Goal: Information Seeking & Learning: Find specific fact

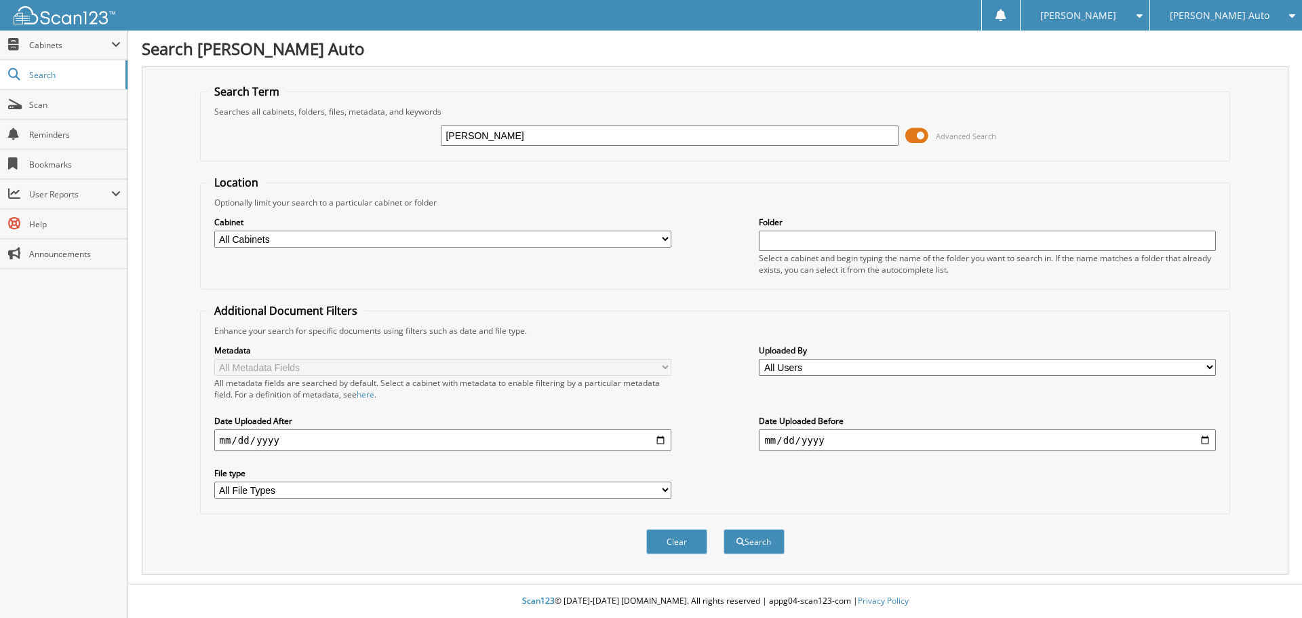
type input "[PERSON_NAME]"
click at [723, 529] on button "Search" at bounding box center [753, 541] width 61 height 25
click at [620, 151] on div "Advanced Search" at bounding box center [715, 135] width 1016 height 37
click at [612, 144] on input "text" at bounding box center [669, 135] width 457 height 20
type input "ROWE"
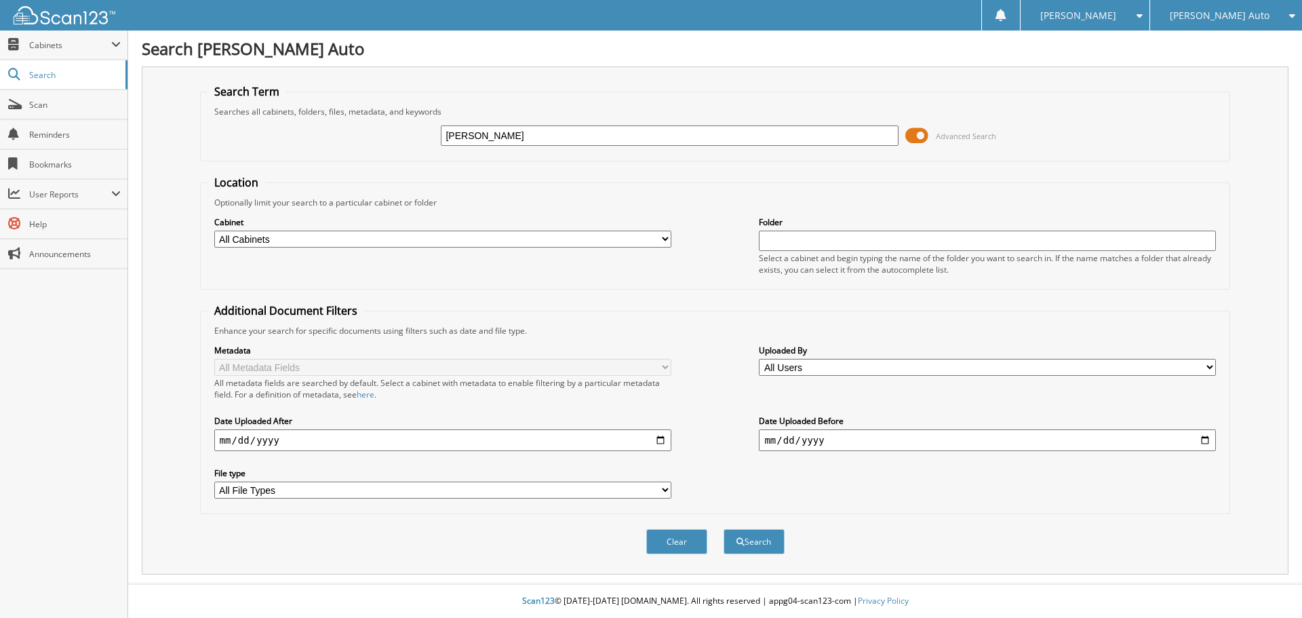
click at [723, 529] on button "Search" at bounding box center [753, 541] width 61 height 25
type input "01608"
click at [723, 529] on button "Search" at bounding box center [753, 541] width 61 height 25
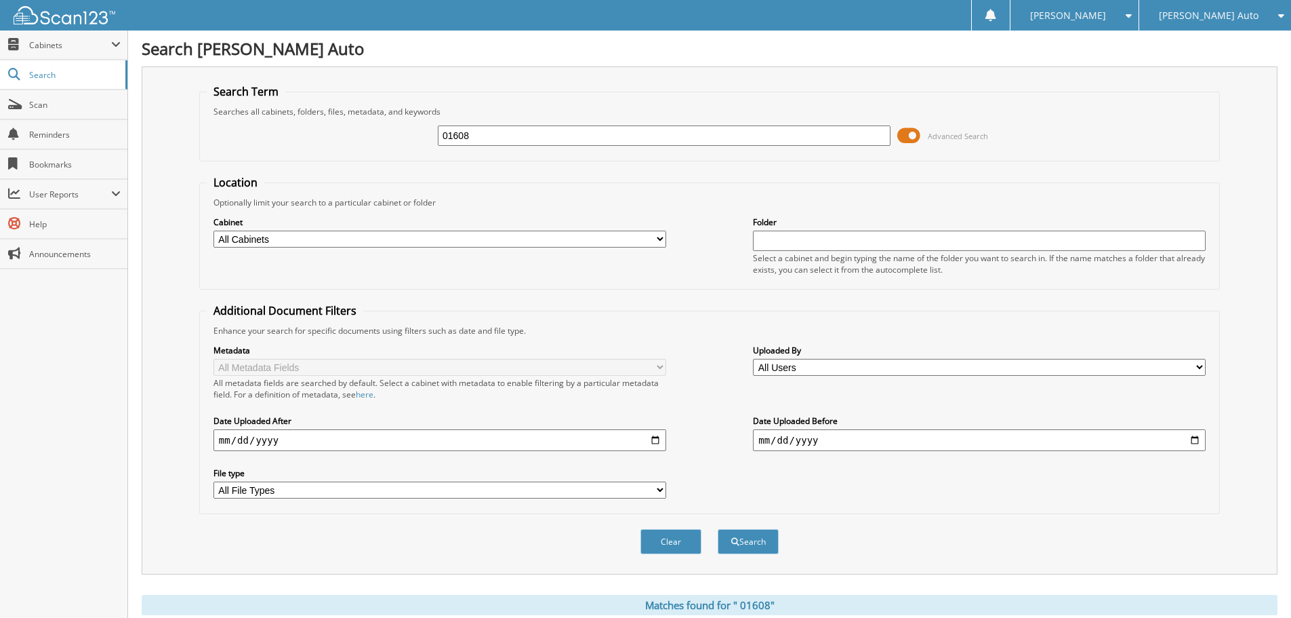
click at [464, 132] on input "01608" at bounding box center [664, 135] width 453 height 20
type input "016008"
click at [718, 529] on button "Search" at bounding box center [748, 541] width 61 height 25
click at [909, 137] on span at bounding box center [909, 135] width 23 height 20
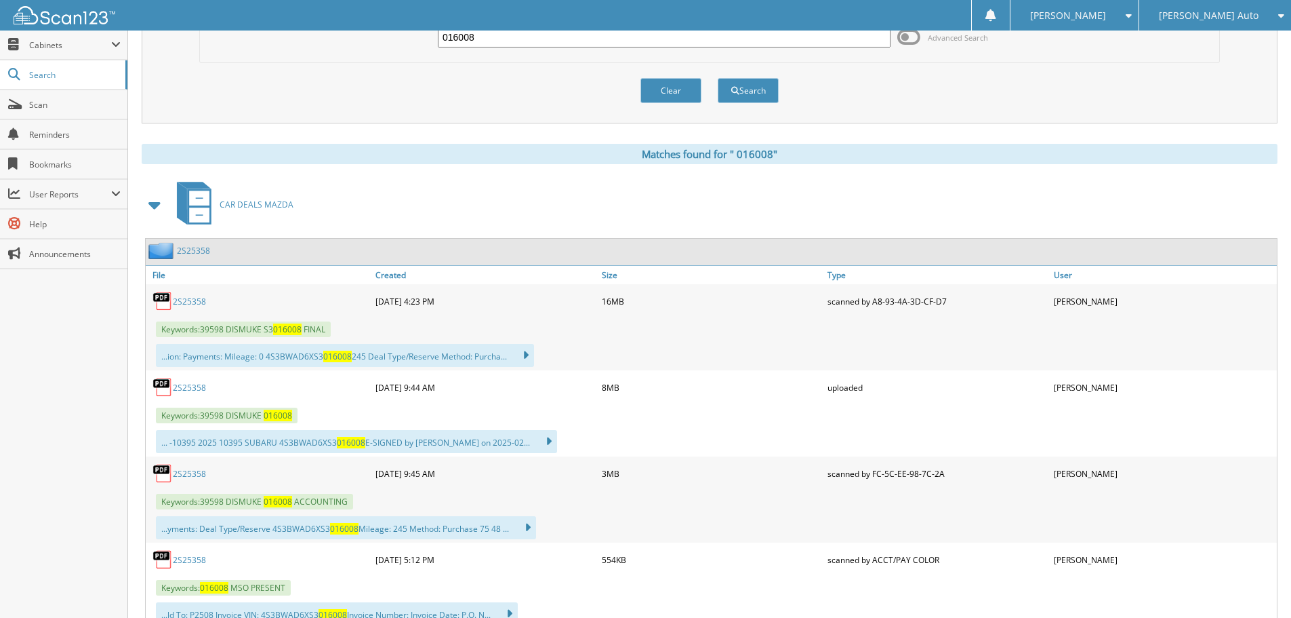
scroll to position [203, 0]
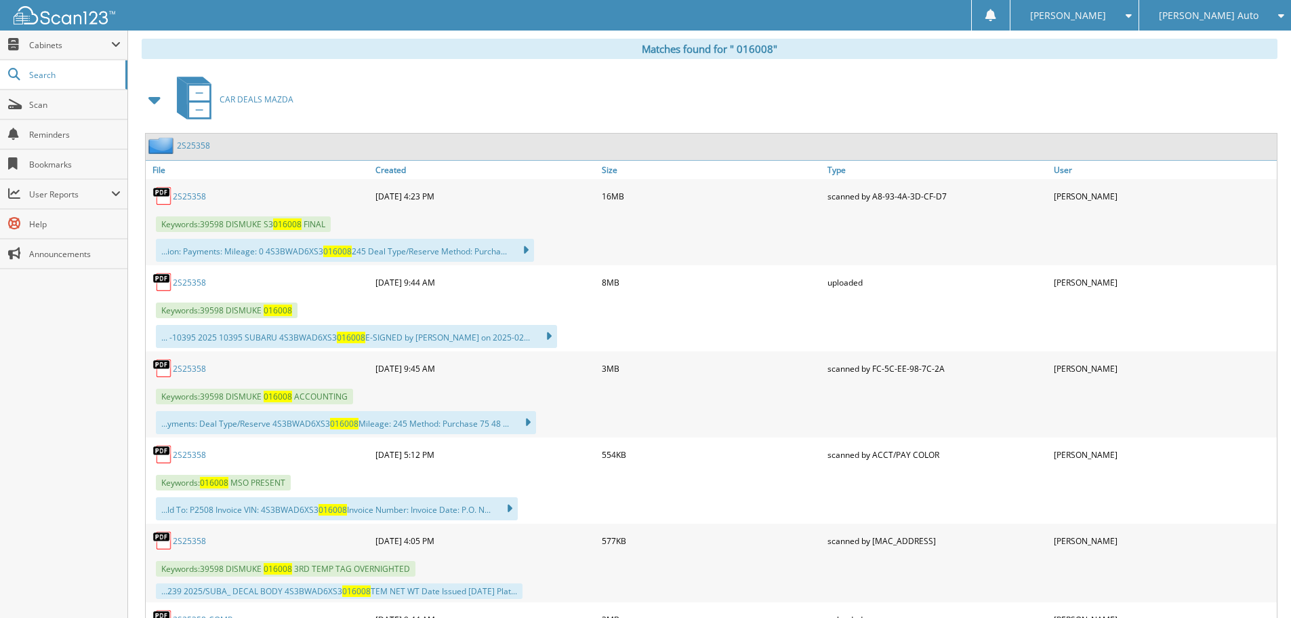
click at [181, 361] on div "2 S 2 5 3 5 8" at bounding box center [259, 368] width 226 height 27
click at [181, 363] on link "2 S 2 5 3 5 8" at bounding box center [189, 369] width 33 height 12
click at [173, 363] on link "2 S 2 5 3 5 8" at bounding box center [189, 369] width 33 height 12
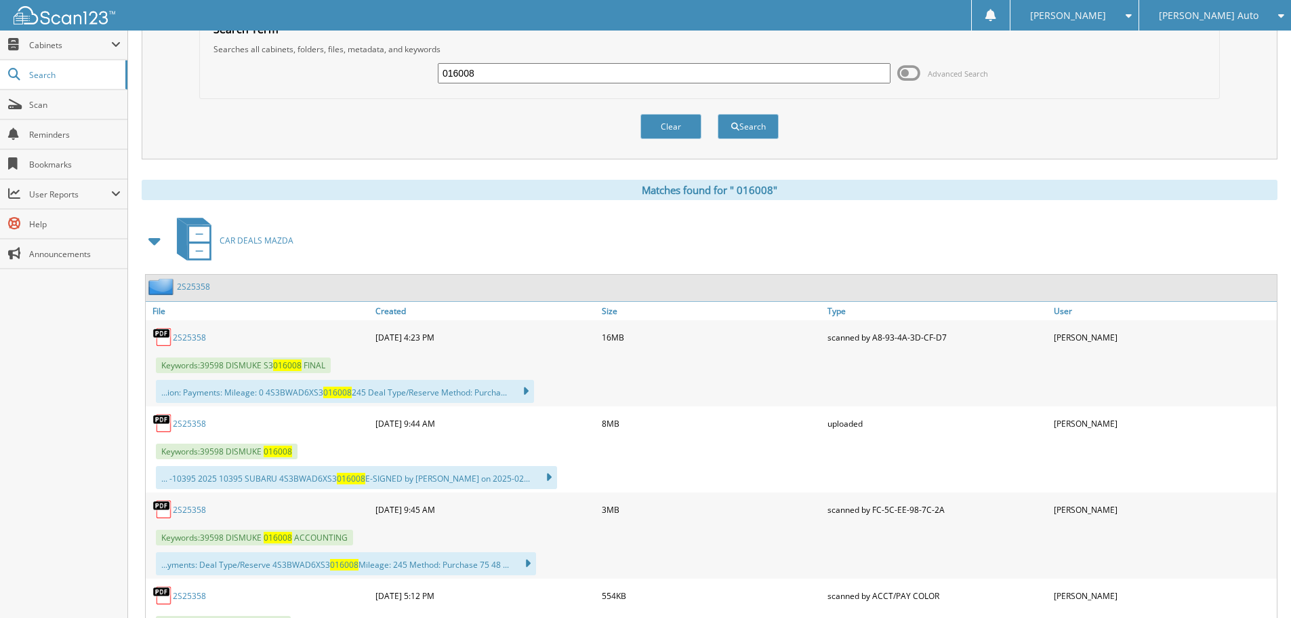
scroll to position [0, 0]
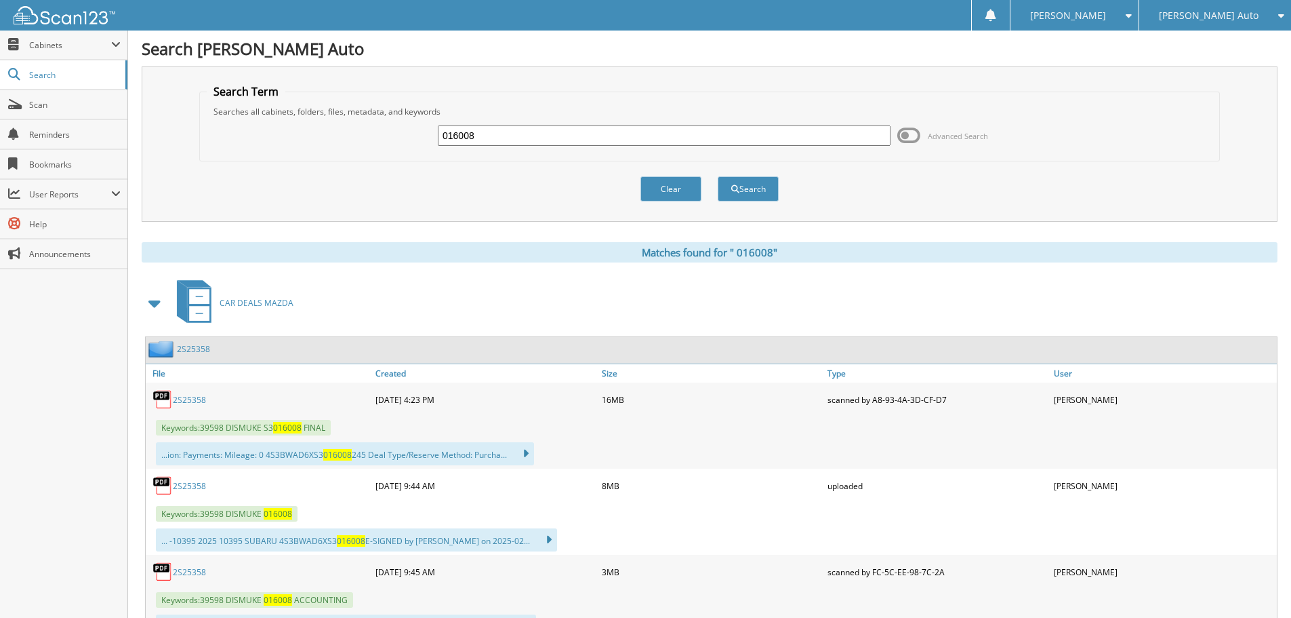
click at [574, 142] on input "016008" at bounding box center [664, 135] width 453 height 20
type input "647782"
click at [718, 176] on button "Search" at bounding box center [748, 188] width 61 height 25
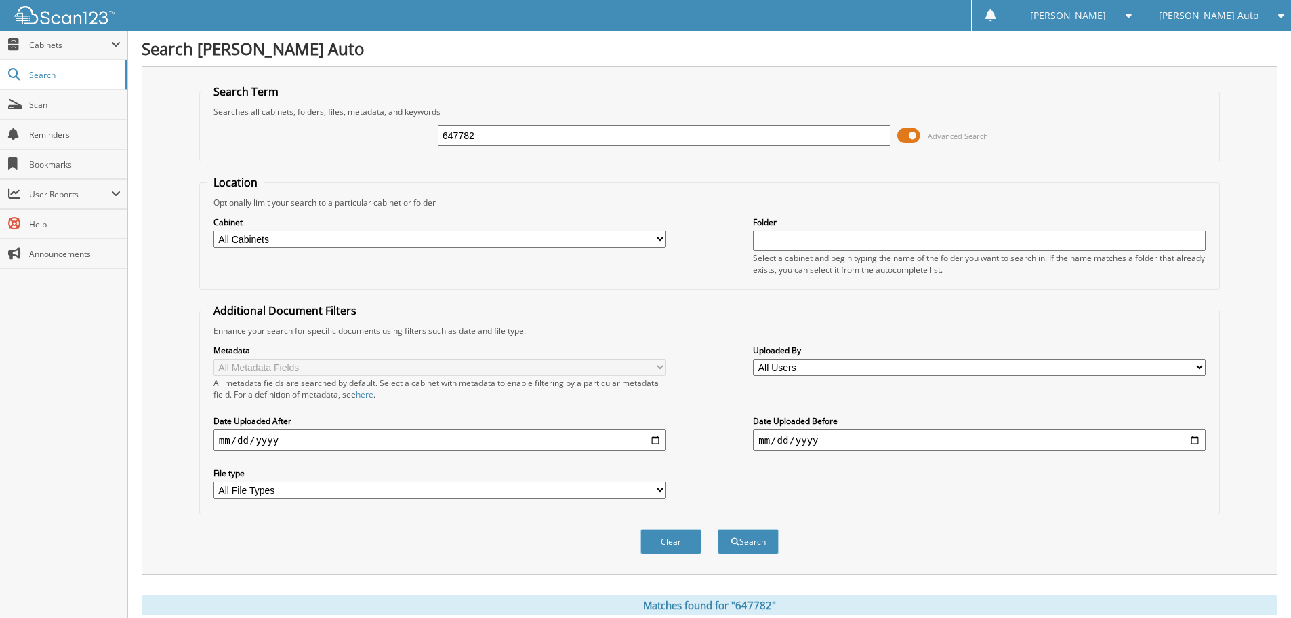
click at [916, 138] on span at bounding box center [909, 135] width 23 height 20
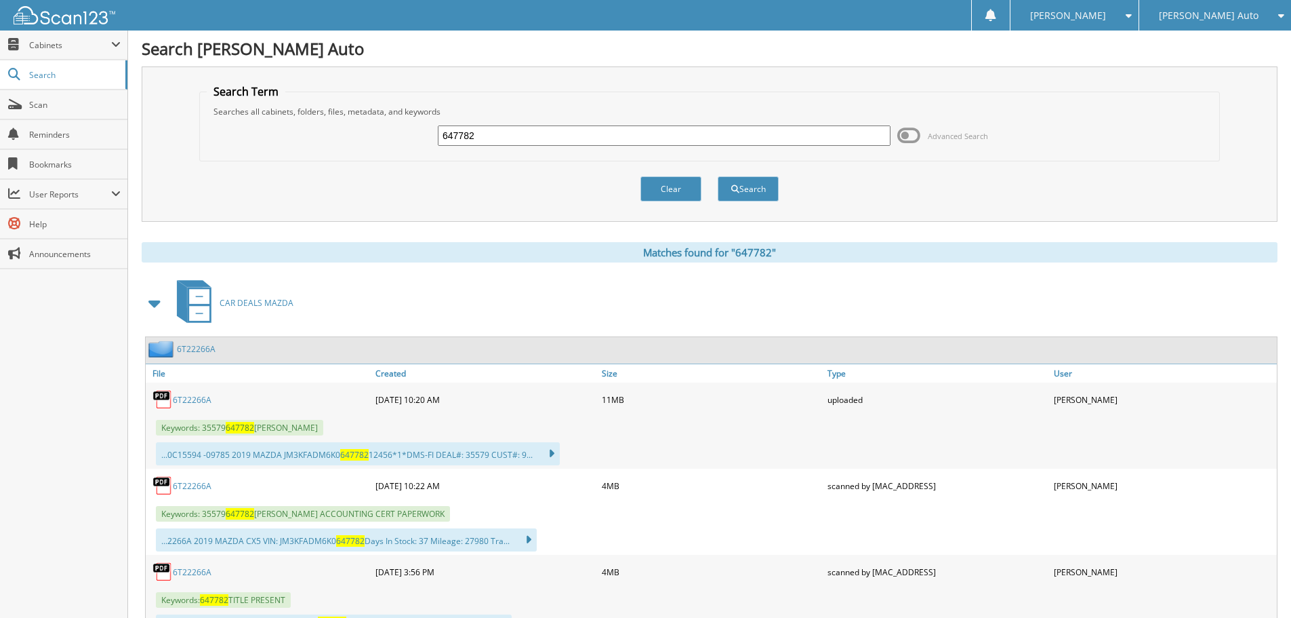
click at [194, 402] on link "6T22266A" at bounding box center [192, 400] width 39 height 12
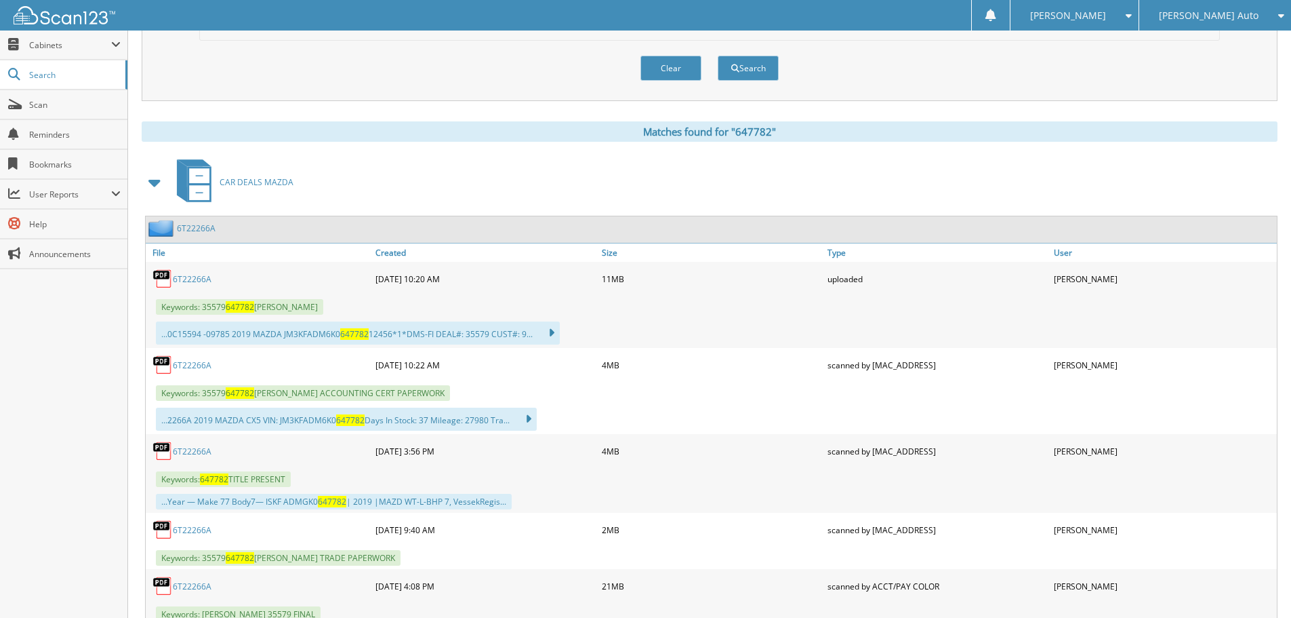
scroll to position [136, 0]
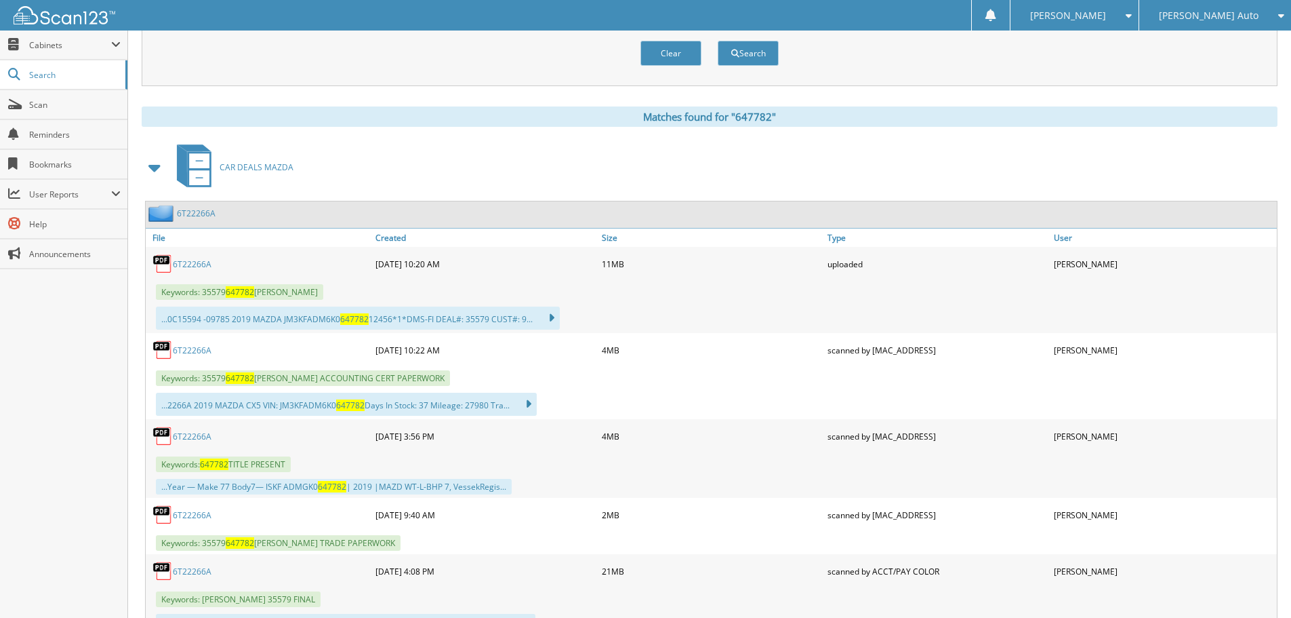
click at [190, 354] on link "6T22266A" at bounding box center [192, 350] width 39 height 12
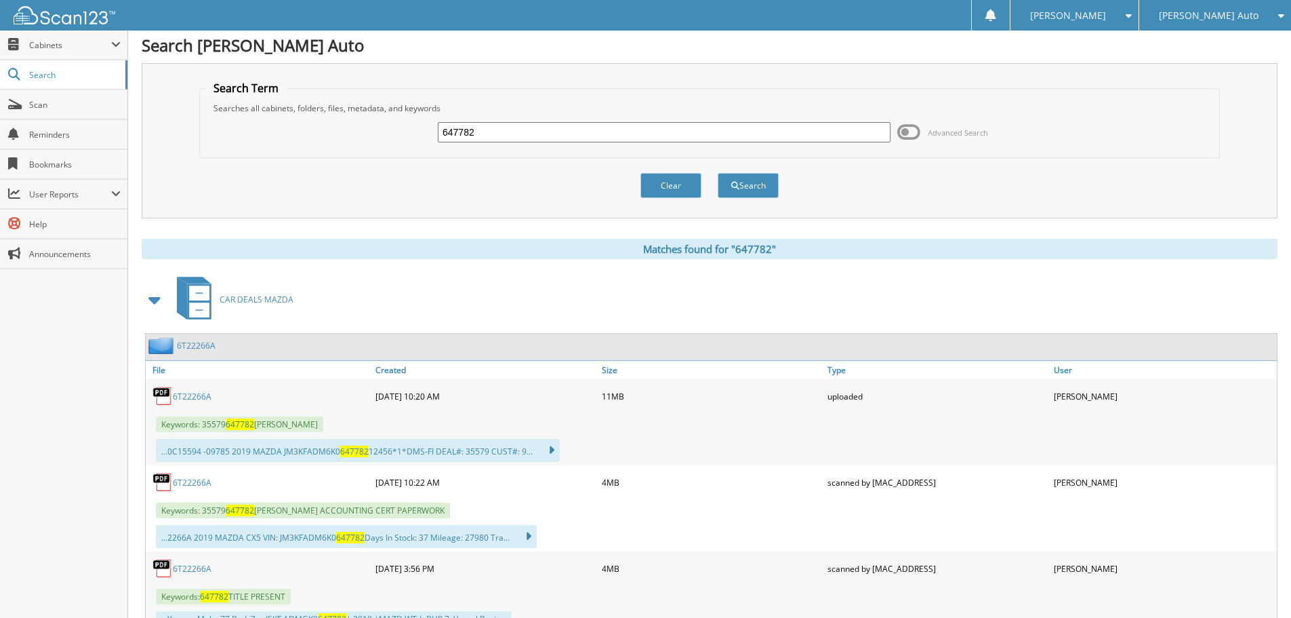
scroll to position [0, 0]
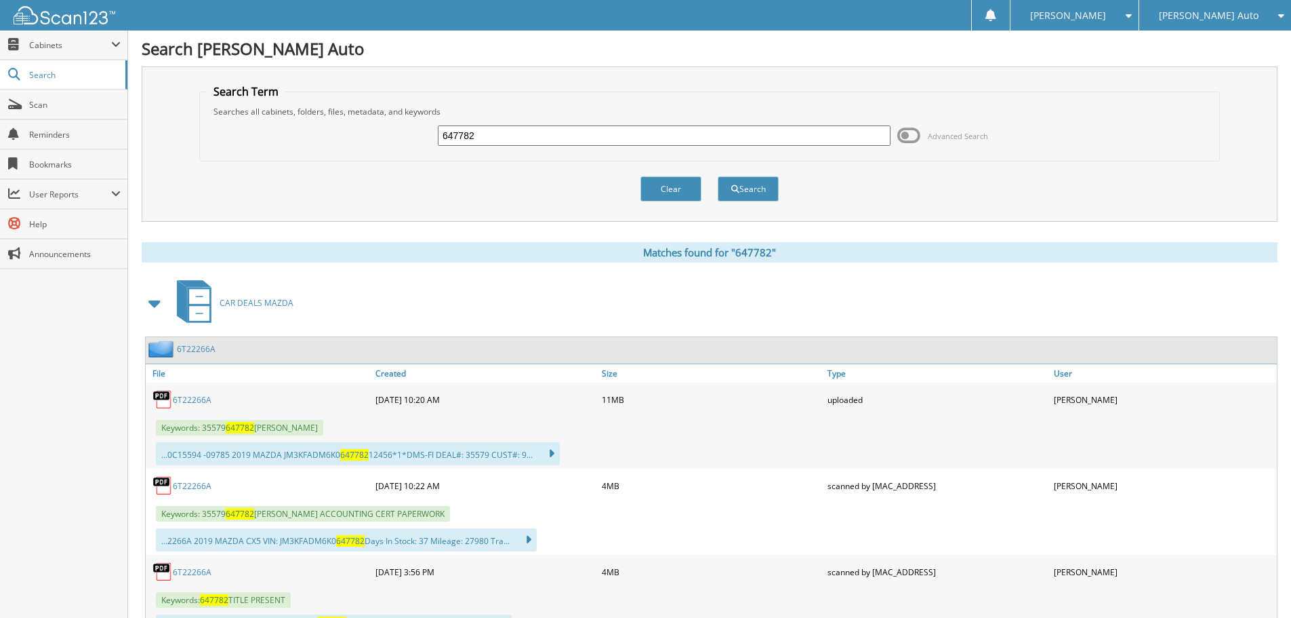
drag, startPoint x: 569, startPoint y: 136, endPoint x: 560, endPoint y: 137, distance: 9.6
click at [560, 137] on input "647782" at bounding box center [664, 135] width 453 height 20
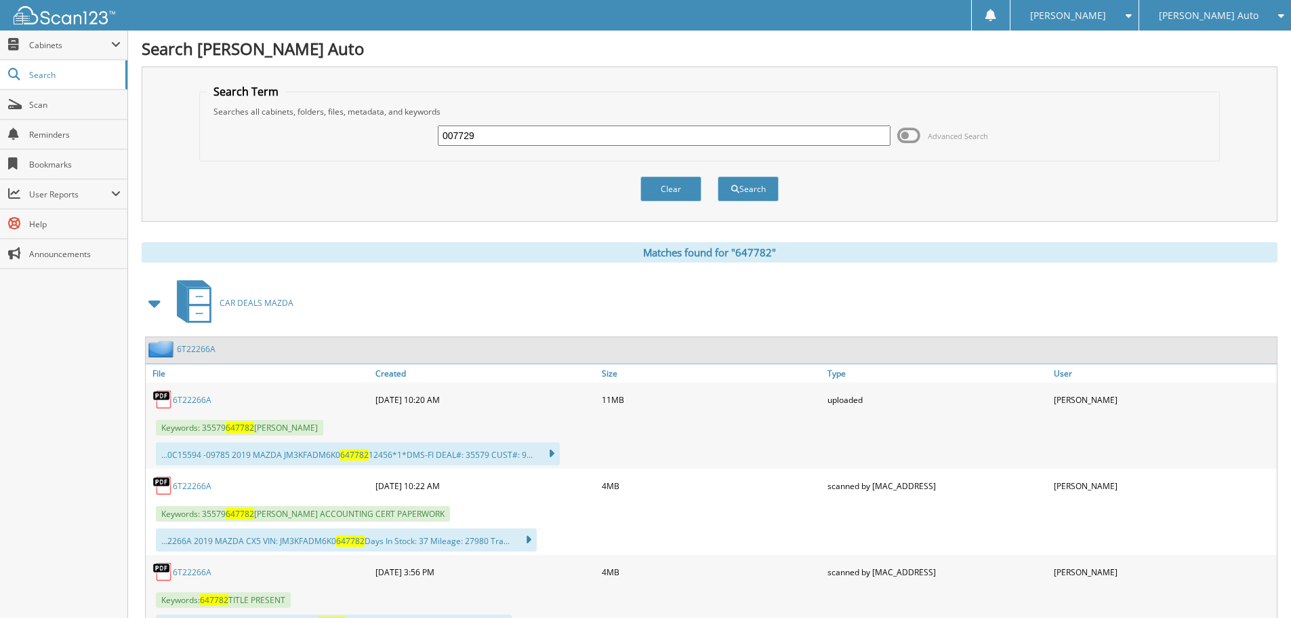
type input "007729"
click at [718, 176] on button "Search" at bounding box center [748, 188] width 61 height 25
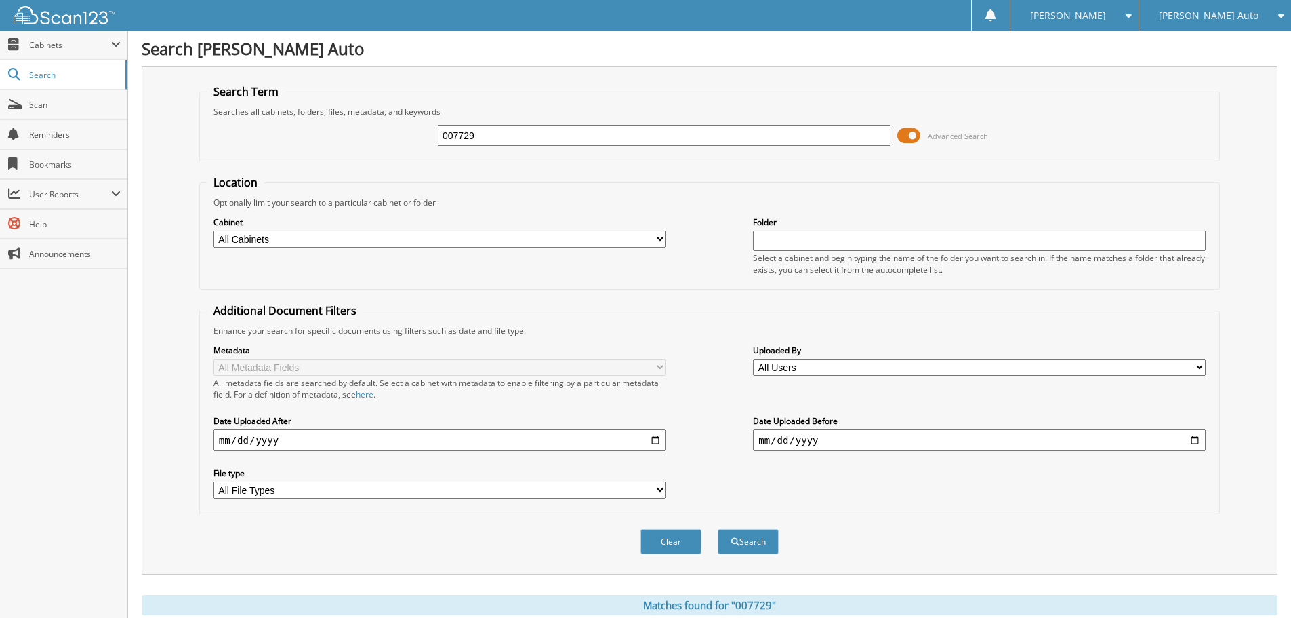
click at [914, 142] on span at bounding box center [909, 135] width 23 height 20
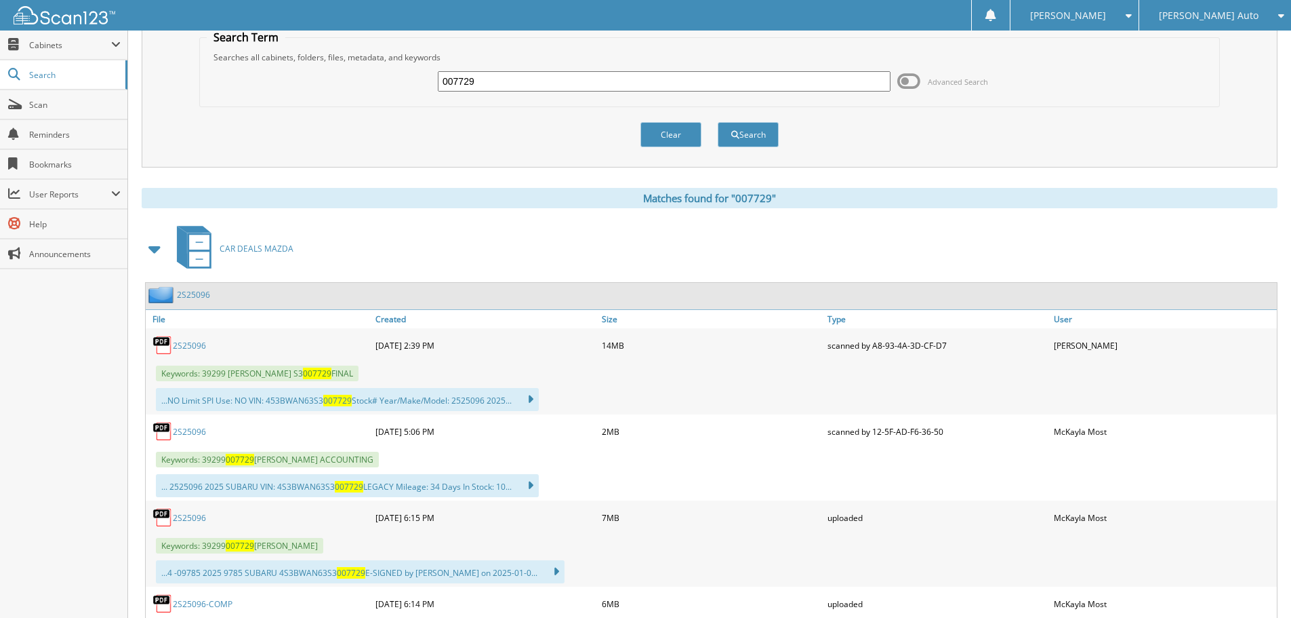
scroll to position [136, 0]
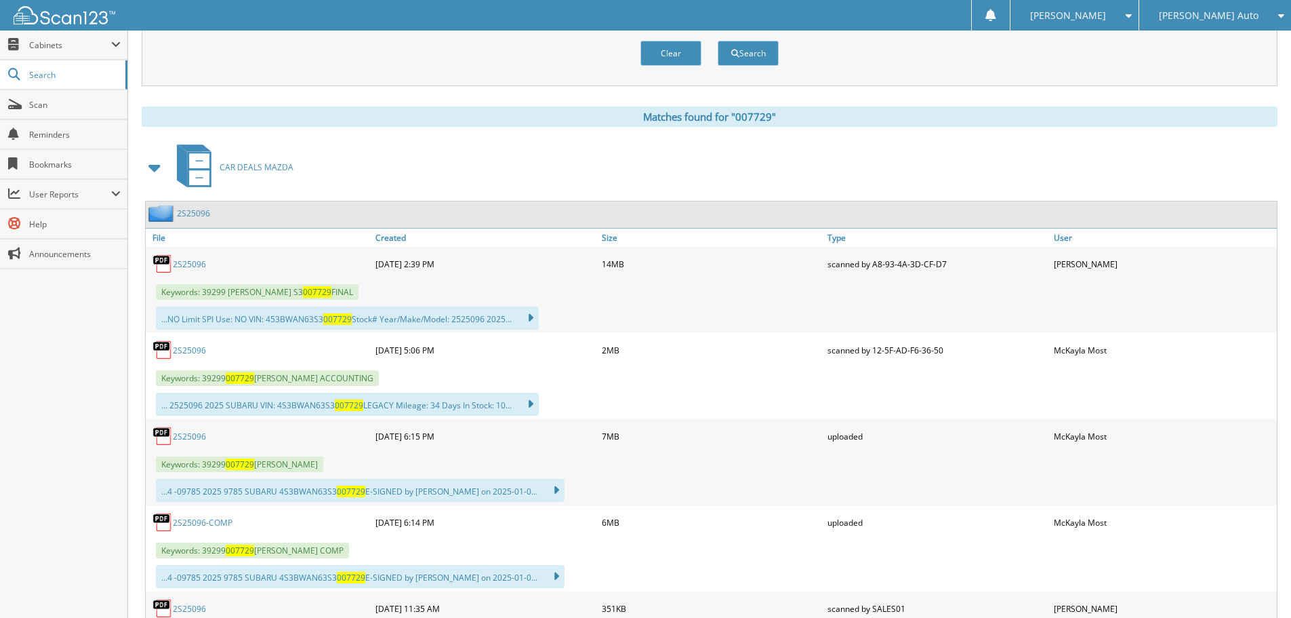
click at [197, 349] on link "2S25096" at bounding box center [189, 350] width 33 height 12
